Goal: Task Accomplishment & Management: Manage account settings

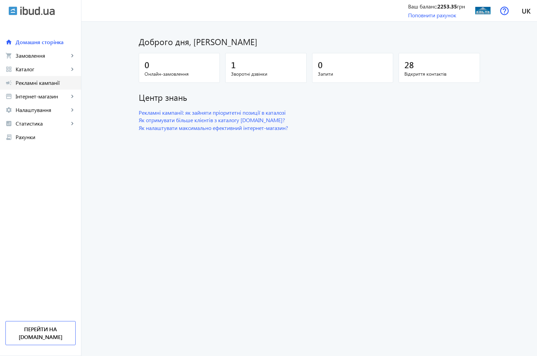
click at [34, 82] on span "Рекламні кампанії" at bounding box center [46, 82] width 60 height 7
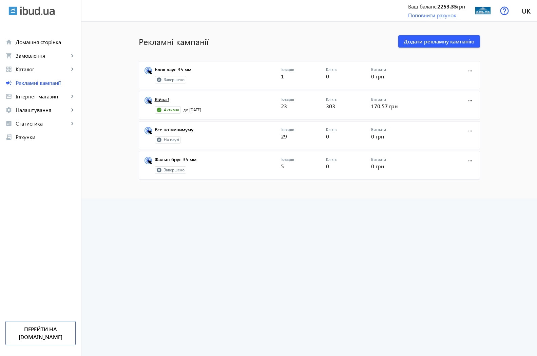
click at [161, 98] on link "Війна !" at bounding box center [218, 102] width 126 height 10
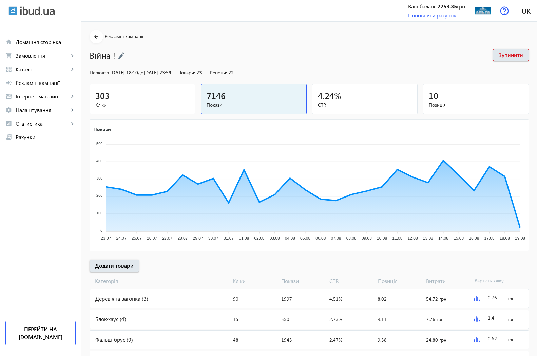
click at [96, 91] on span "303" at bounding box center [102, 95] width 14 height 11
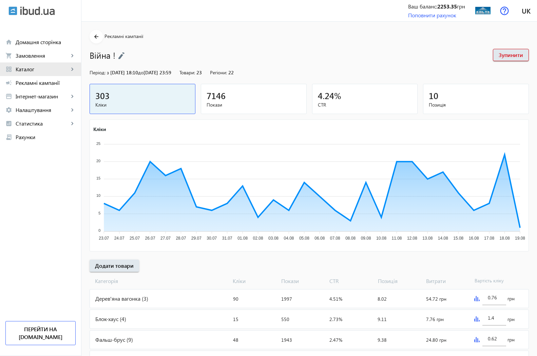
click at [30, 72] on span "Каталог" at bounding box center [42, 69] width 53 height 7
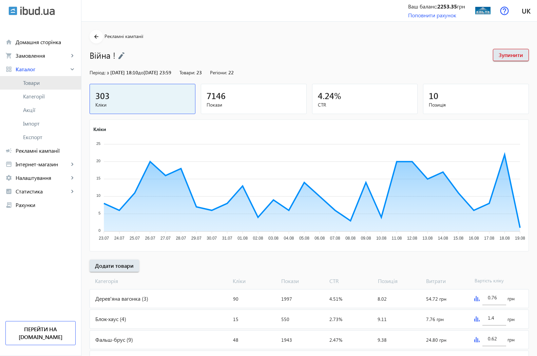
click at [39, 81] on span "Товари" at bounding box center [49, 82] width 53 height 7
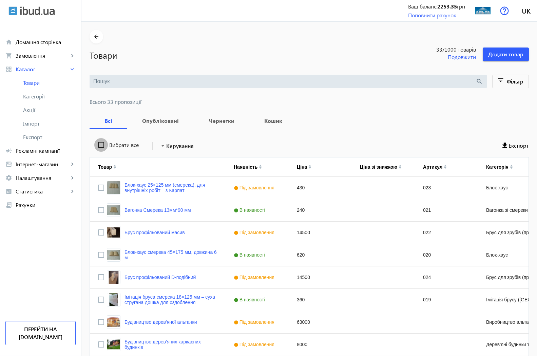
click at [94, 143] on input "Вибрати все" at bounding box center [101, 145] width 14 height 14
checkbox input "true"
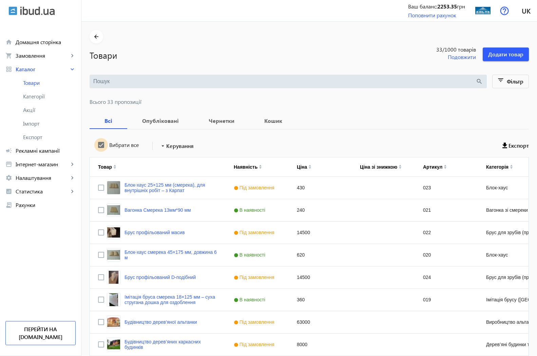
checkbox input "true"
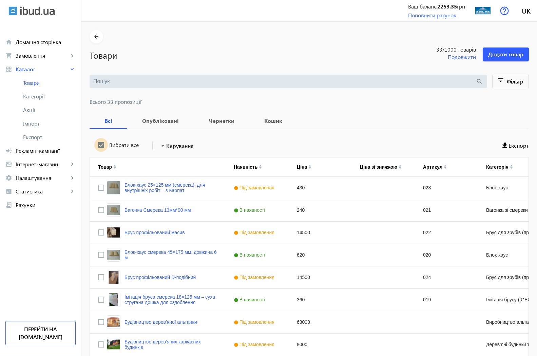
checkbox input "true"
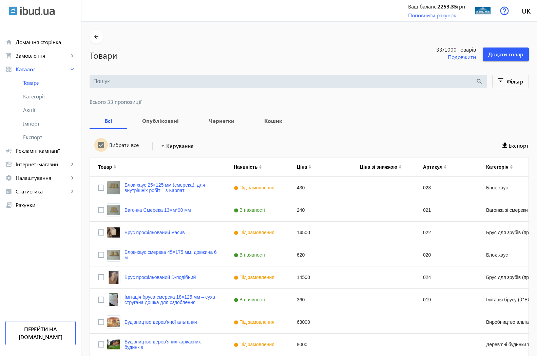
checkbox input "true"
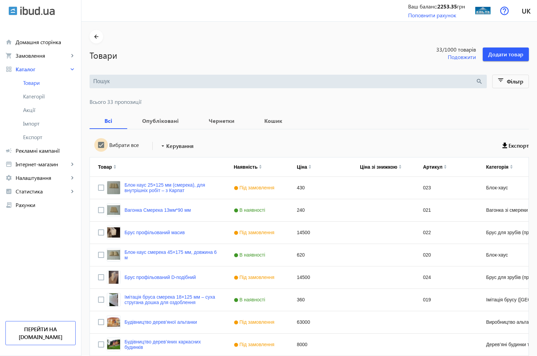
checkbox input "true"
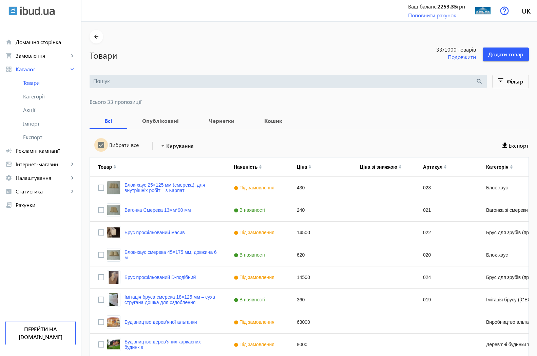
checkbox input "true"
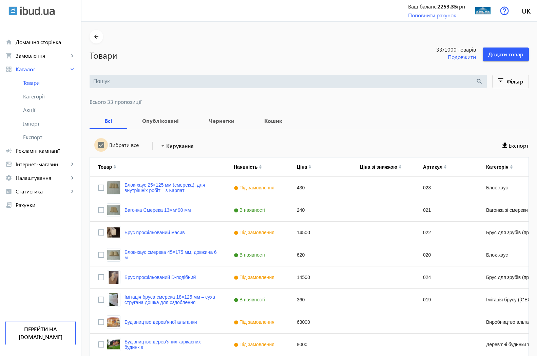
checkbox input "true"
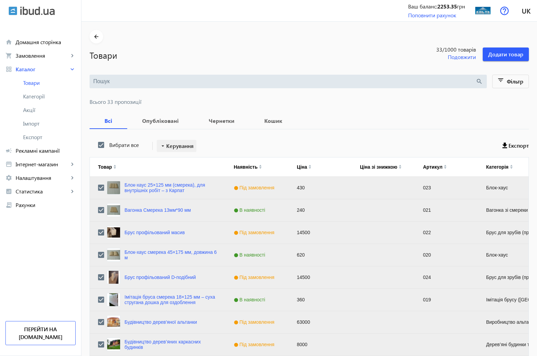
click at [161, 148] on mat-icon "arrow_drop_down" at bounding box center [162, 146] width 7 height 7
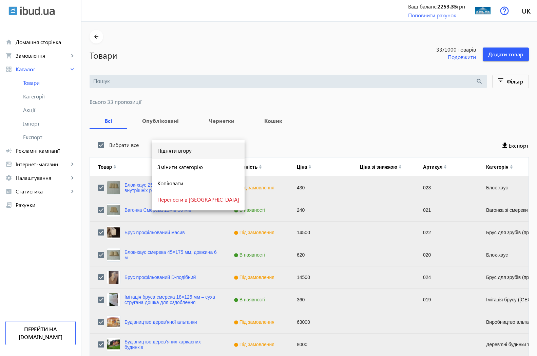
click at [184, 152] on span "Підняти вгору" at bounding box center [198, 150] width 82 height 5
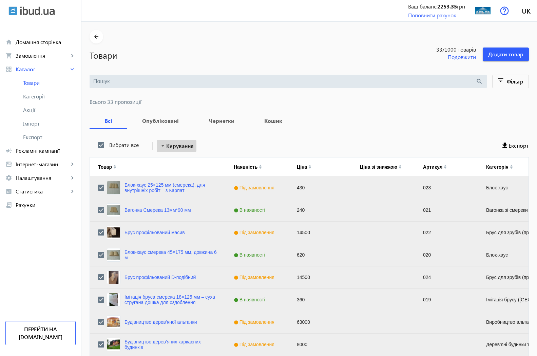
click at [159, 148] on mat-icon "arrow_drop_down" at bounding box center [162, 146] width 7 height 7
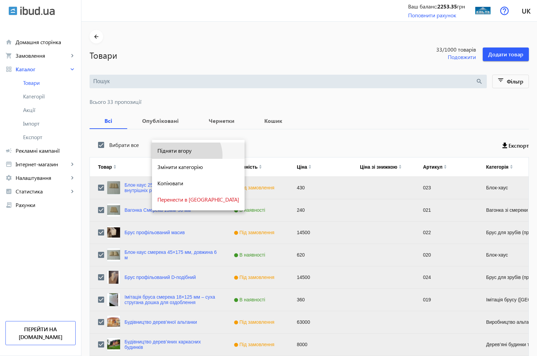
click at [186, 155] on button "Підняти вгору" at bounding box center [198, 151] width 93 height 16
